Goal: Share content

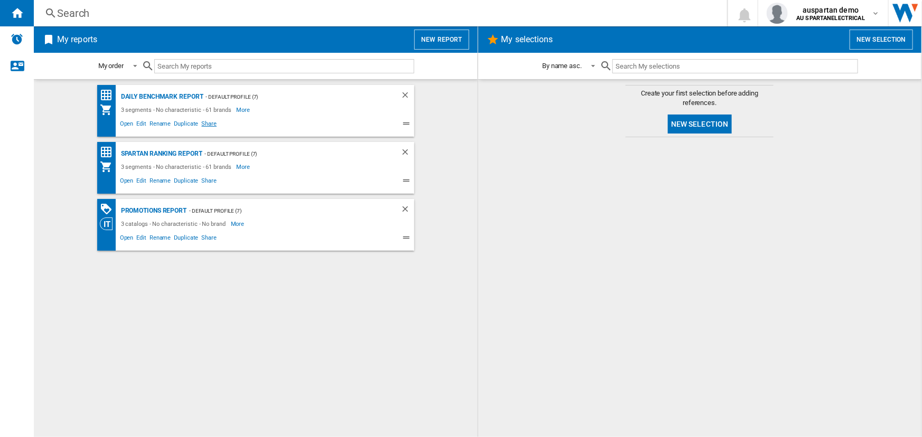
click at [205, 124] on span "Share" at bounding box center [209, 125] width 18 height 13
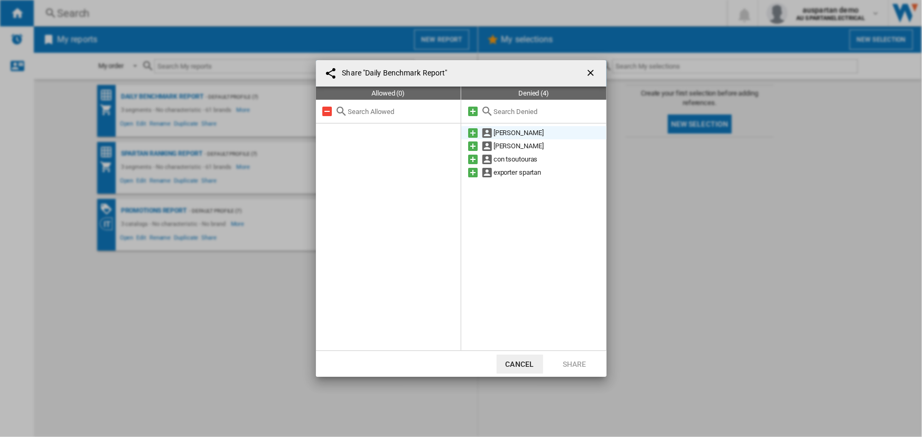
click at [472, 134] on md-icon at bounding box center [472, 133] width 13 height 13
click at [470, 133] on md-icon at bounding box center [472, 133] width 13 height 13
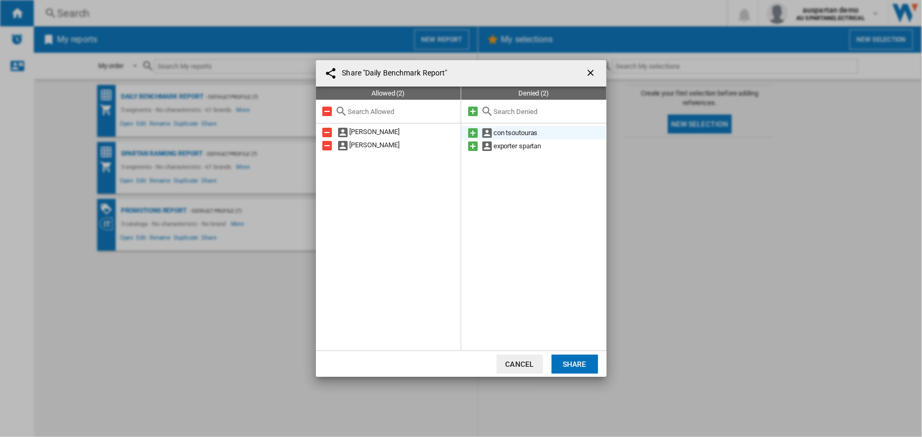
click at [470, 133] on md-icon at bounding box center [472, 133] width 13 height 13
click at [569, 362] on button "Share" at bounding box center [574, 364] width 46 height 19
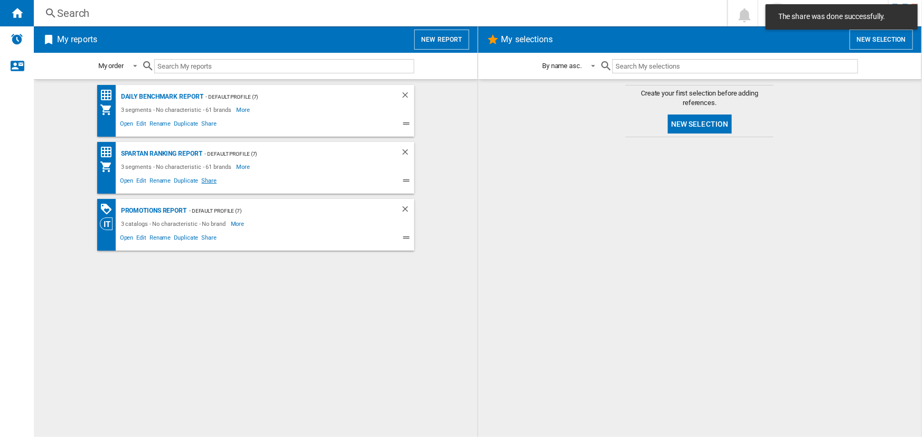
click at [209, 180] on span "Share" at bounding box center [209, 182] width 18 height 13
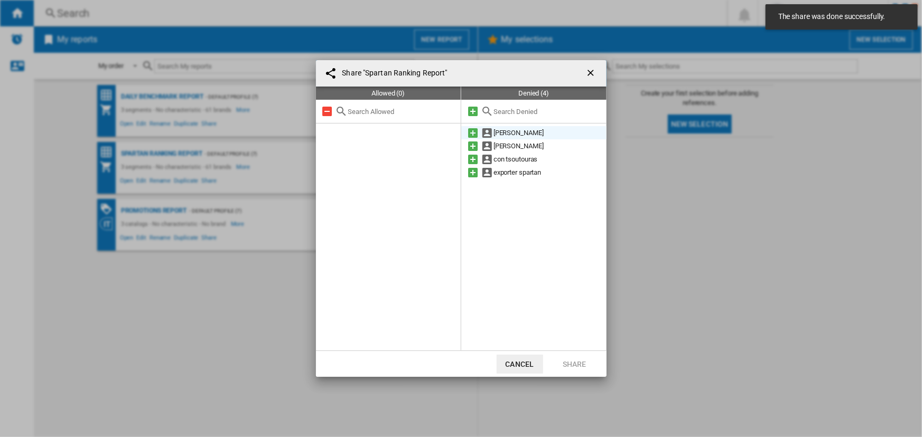
click at [472, 130] on md-icon at bounding box center [472, 133] width 13 height 13
click at [472, 132] on md-icon at bounding box center [472, 133] width 13 height 13
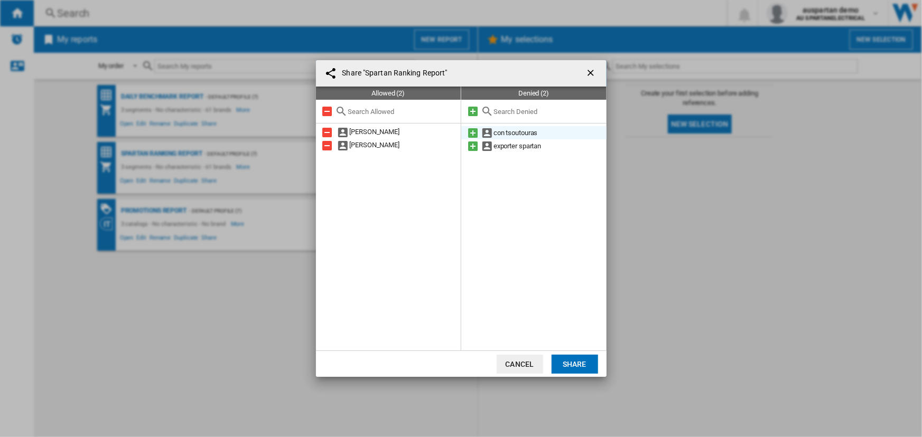
click at [471, 132] on md-icon at bounding box center [472, 133] width 13 height 13
click at [583, 361] on button "Share" at bounding box center [574, 364] width 46 height 19
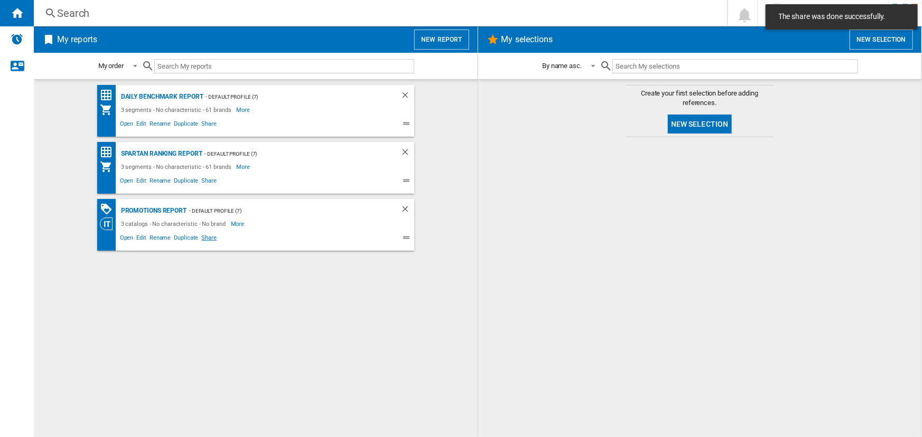
click at [205, 239] on span "Share" at bounding box center [209, 239] width 18 height 13
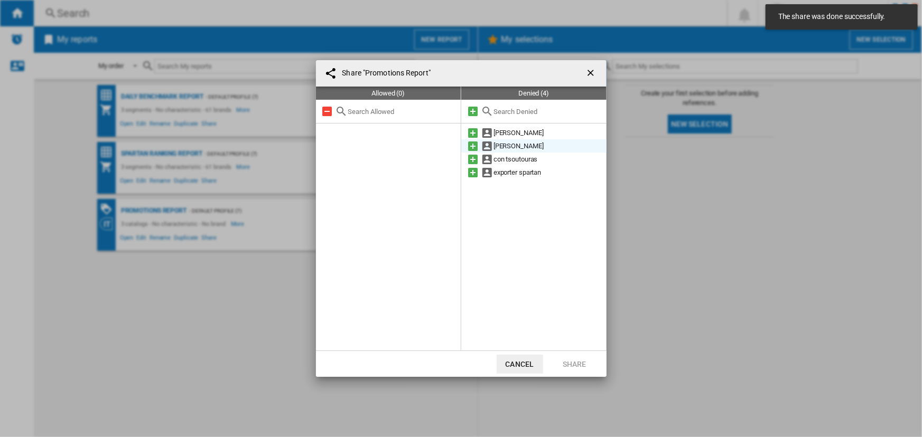
click at [473, 131] on md-icon at bounding box center [472, 133] width 13 height 13
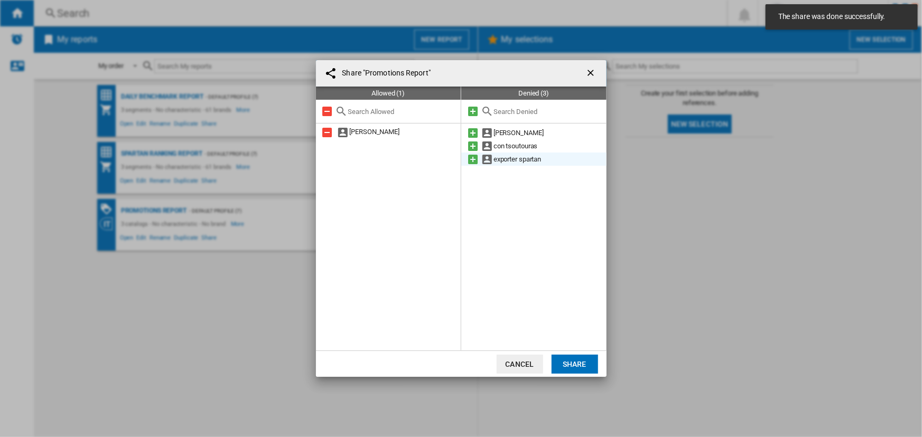
drag, startPoint x: 472, startPoint y: 134, endPoint x: 472, endPoint y: 140, distance: 5.8
click at [472, 133] on md-icon at bounding box center [472, 133] width 13 height 13
click at [472, 130] on md-icon at bounding box center [472, 133] width 13 height 13
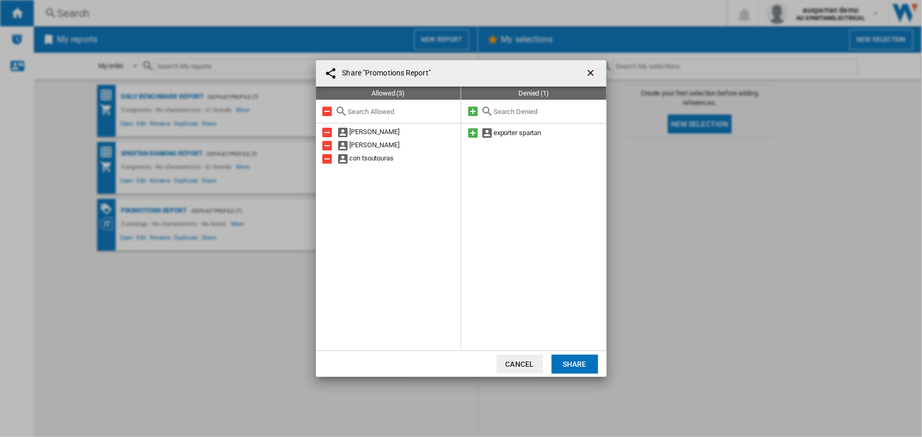
click at [572, 359] on button "Share" at bounding box center [574, 364] width 46 height 19
